Goal: Navigation & Orientation: Find specific page/section

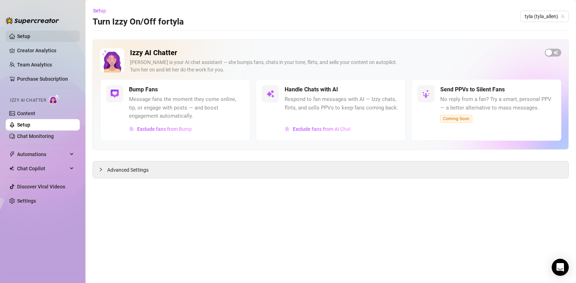
click at [30, 36] on link "Setup" at bounding box center [23, 36] width 13 height 6
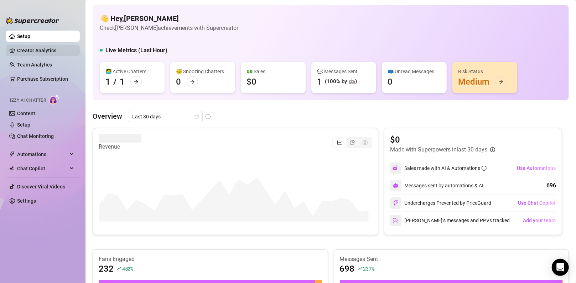
click at [40, 48] on link "Creator Analytics" at bounding box center [45, 50] width 57 height 11
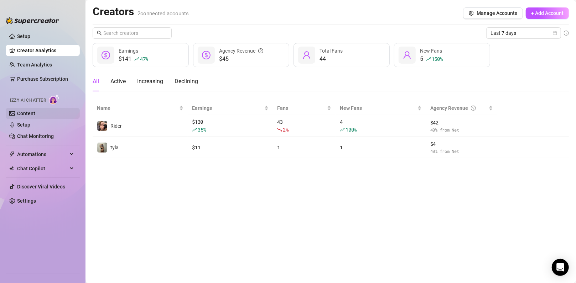
click at [35, 116] on link "Content" at bounding box center [26, 114] width 18 height 6
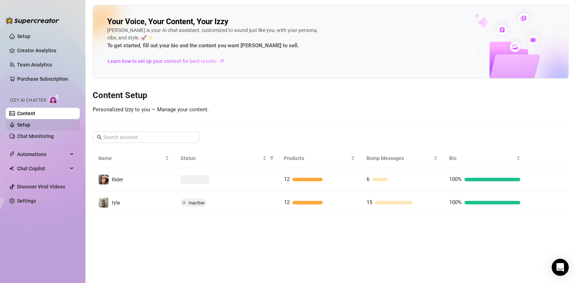
click at [30, 127] on link "Setup" at bounding box center [23, 125] width 13 height 6
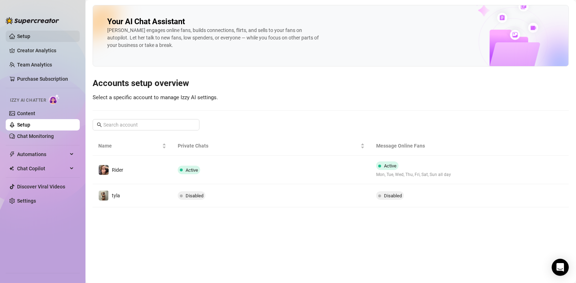
click at [30, 34] on link "Setup" at bounding box center [23, 36] width 13 height 6
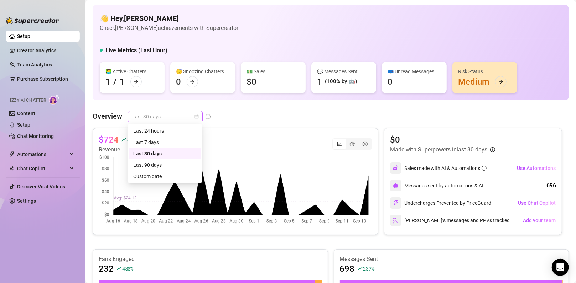
click at [191, 118] on span "Last 30 days" at bounding box center [165, 116] width 66 height 11
click at [171, 163] on div "Last 90 days" at bounding box center [164, 165] width 63 height 8
